Goal: Information Seeking & Learning: Learn about a topic

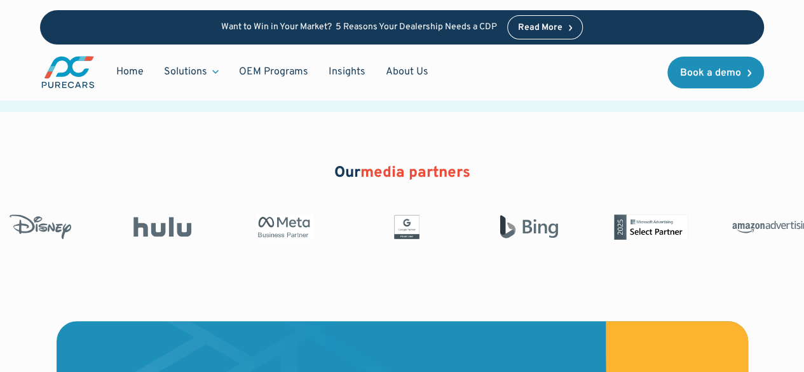
scroll to position [2544, 0]
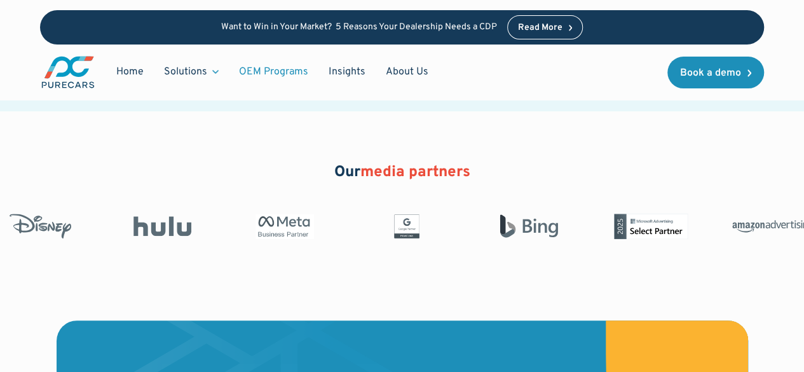
click at [291, 76] on link "OEM Programs" at bounding box center [274, 72] width 90 height 24
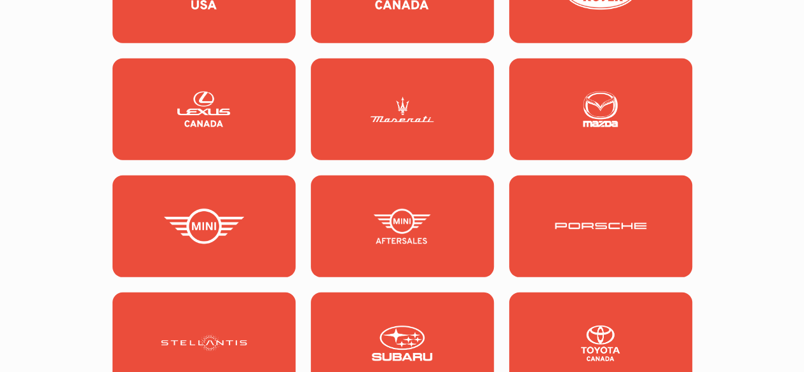
scroll to position [1865, 0]
